Goal: Information Seeking & Learning: Understand process/instructions

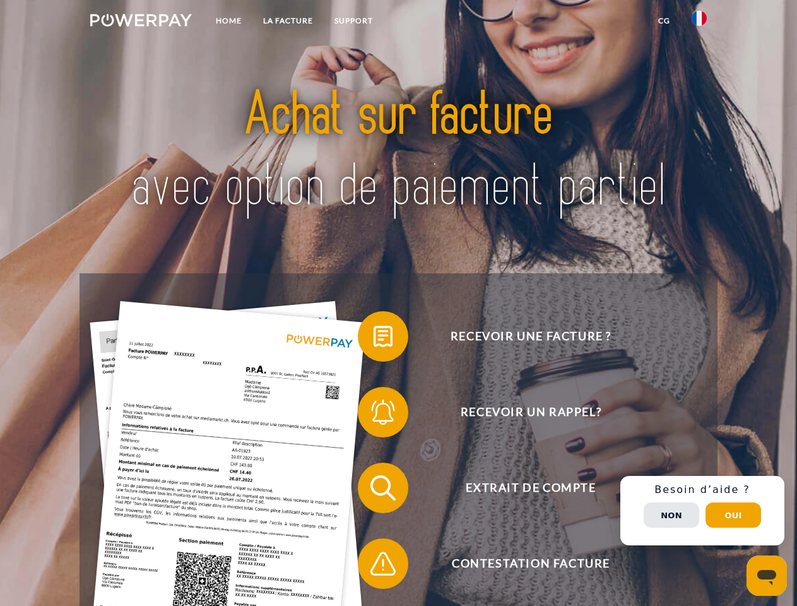
click at [141, 22] on img at bounding box center [141, 20] width 102 height 13
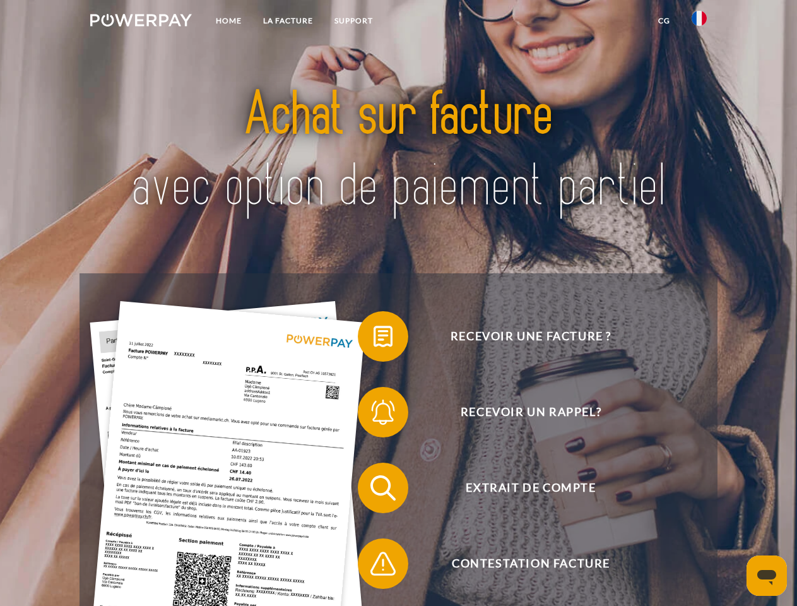
click at [699, 22] on img at bounding box center [699, 18] width 15 height 15
click at [664, 21] on link "CG" at bounding box center [664, 20] width 33 height 23
click at [374, 339] on span at bounding box center [364, 336] width 63 height 63
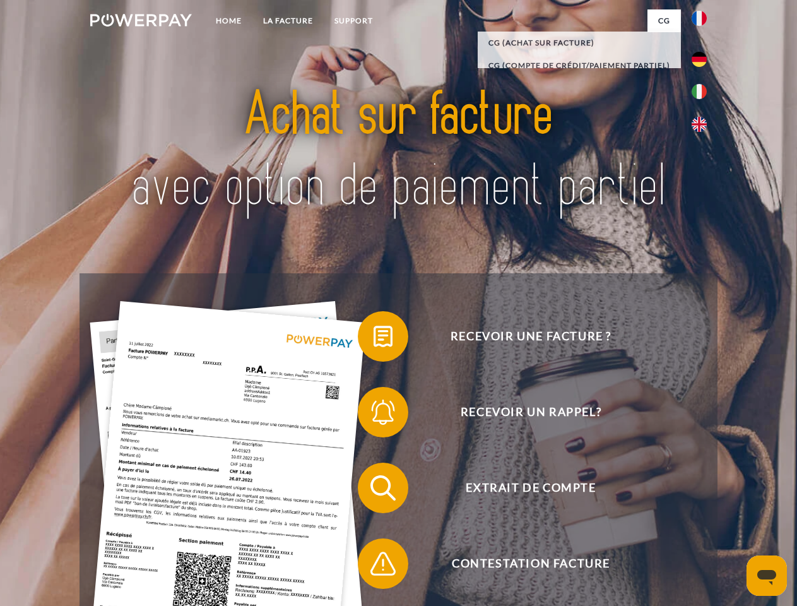
click at [374, 415] on div "Recevoir une facture ? Recevoir un rappel? Extrait de compte retour" at bounding box center [399, 525] width 638 height 505
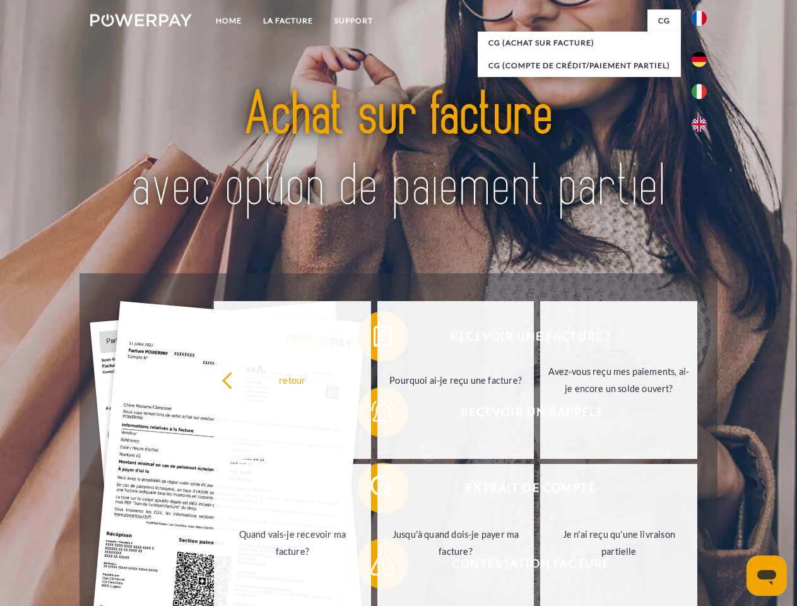
click at [377, 490] on link "Jusqu'à quand dois-je payer ma facture?" at bounding box center [455, 543] width 157 height 158
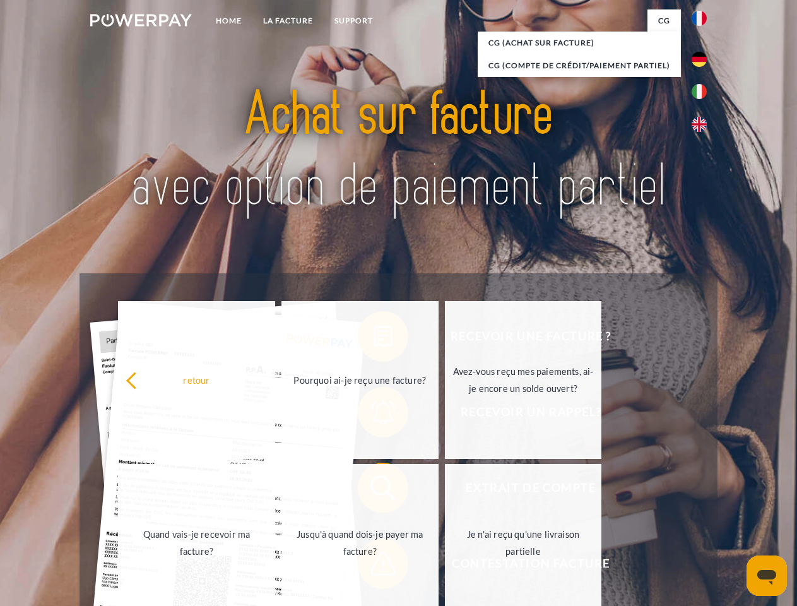
click at [374, 566] on span at bounding box center [364, 563] width 63 height 63
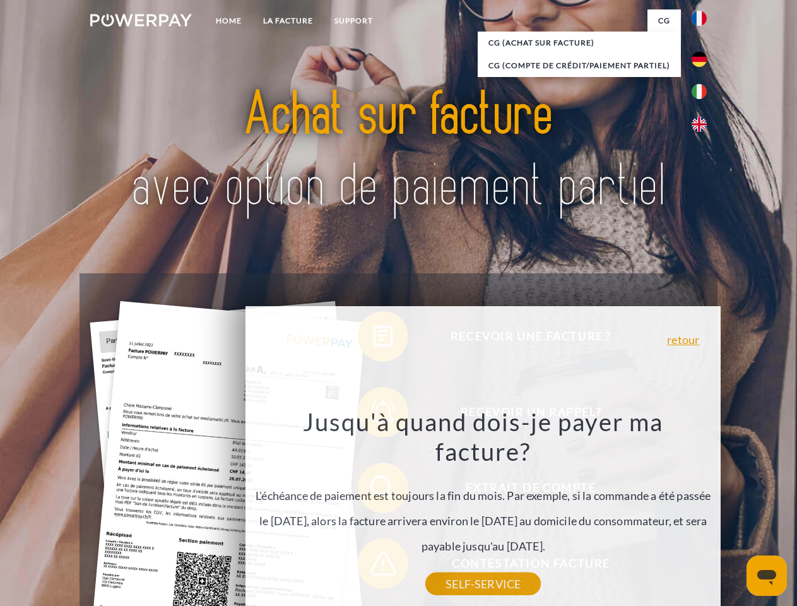
click at [703, 511] on div "Recevoir une facture ? Recevoir un rappel? Extrait de compte retour" at bounding box center [399, 525] width 638 height 505
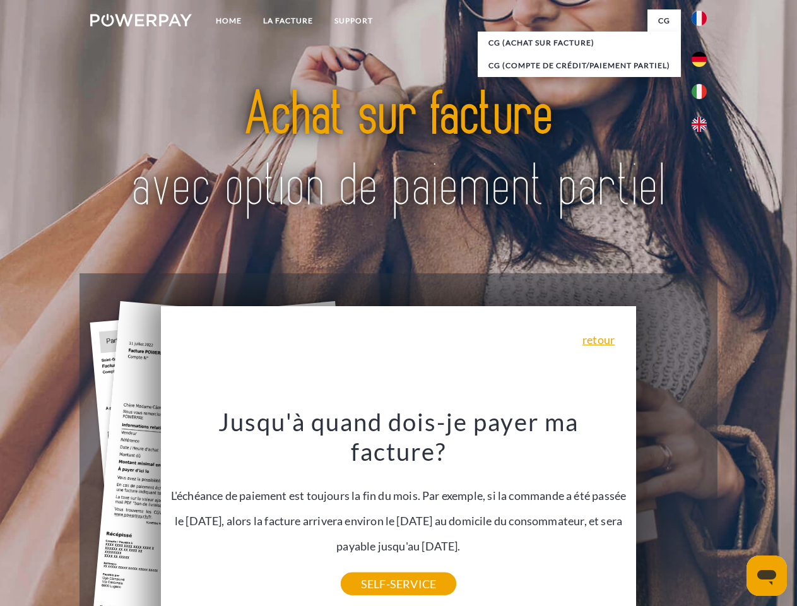
click at [672, 513] on span "Extrait de compte" at bounding box center [530, 488] width 309 height 50
click at [733, 515] on header "Home LA FACTURE Support" at bounding box center [398, 436] width 797 height 872
